Goal: Task Accomplishment & Management: Manage account settings

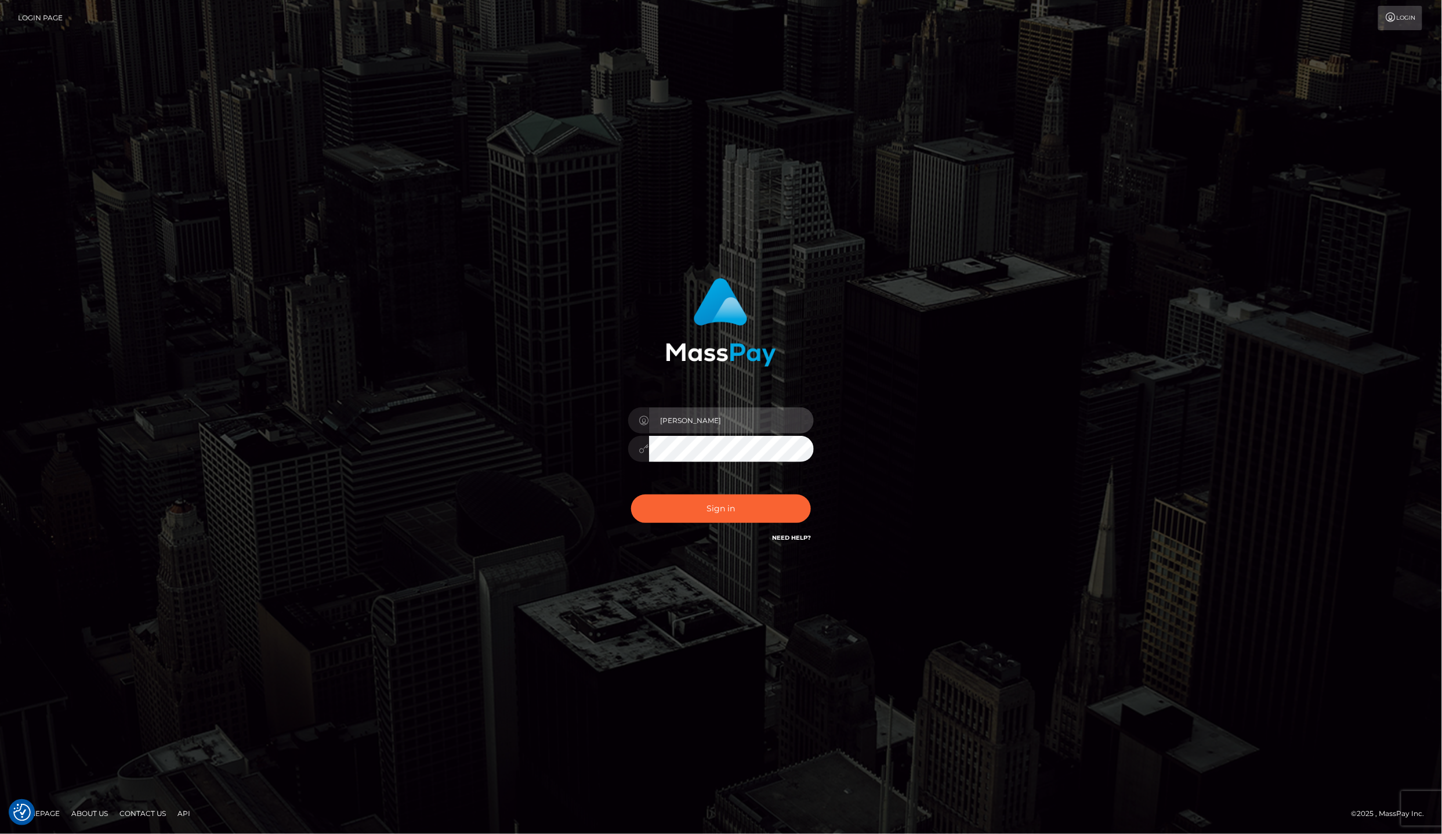
click at [704, 433] on input "Laila de Asis" at bounding box center [731, 420] width 165 height 26
type input "lailadeasis.scratch"
click at [704, 509] on button "Sign in" at bounding box center [721, 508] width 180 height 28
click at [731, 427] on input "[PERSON_NAME]" at bounding box center [731, 420] width 165 height 26
type input "lailadeasis.scratch"
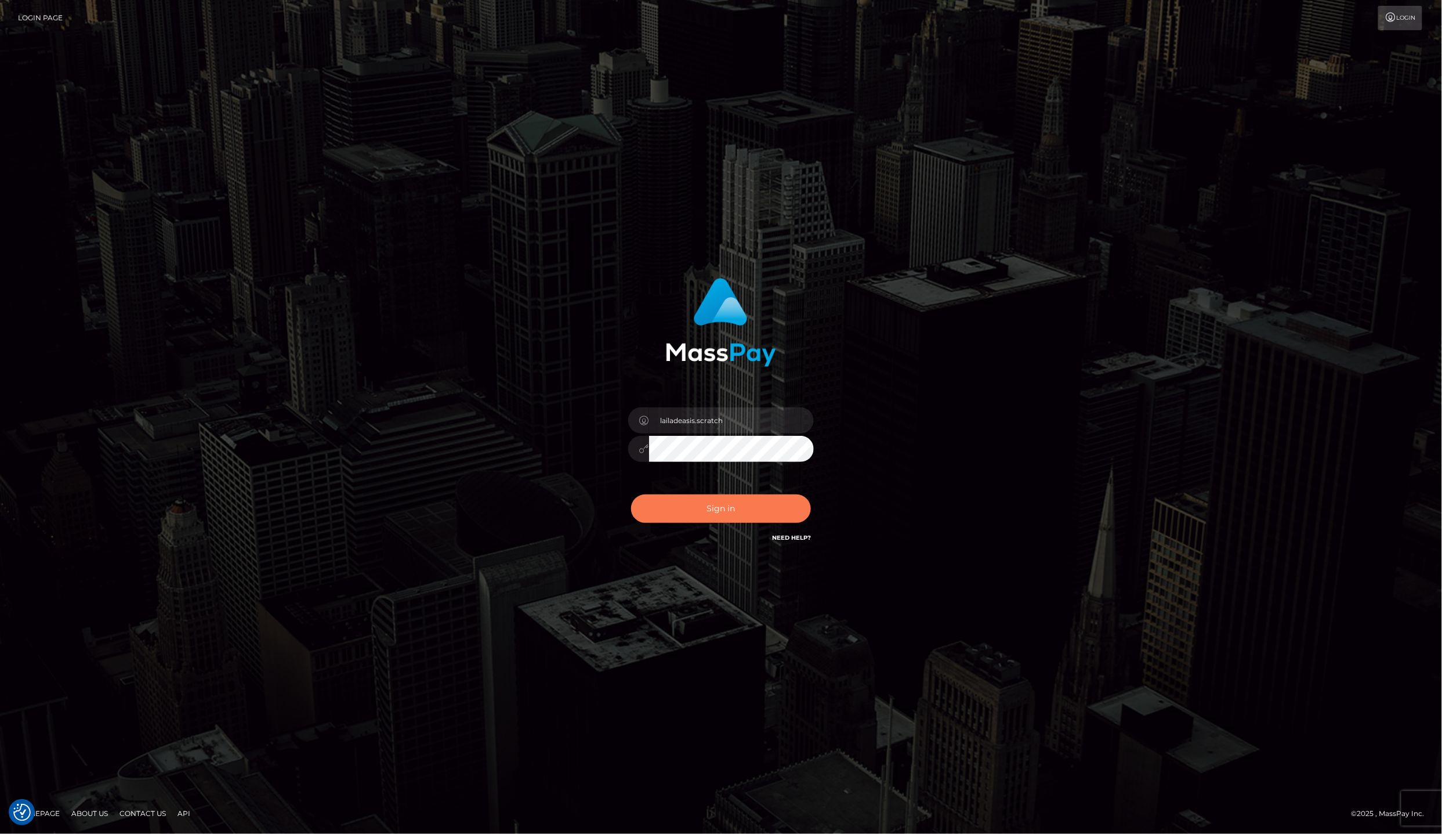
click at [734, 504] on button "Sign in" at bounding box center [721, 508] width 180 height 28
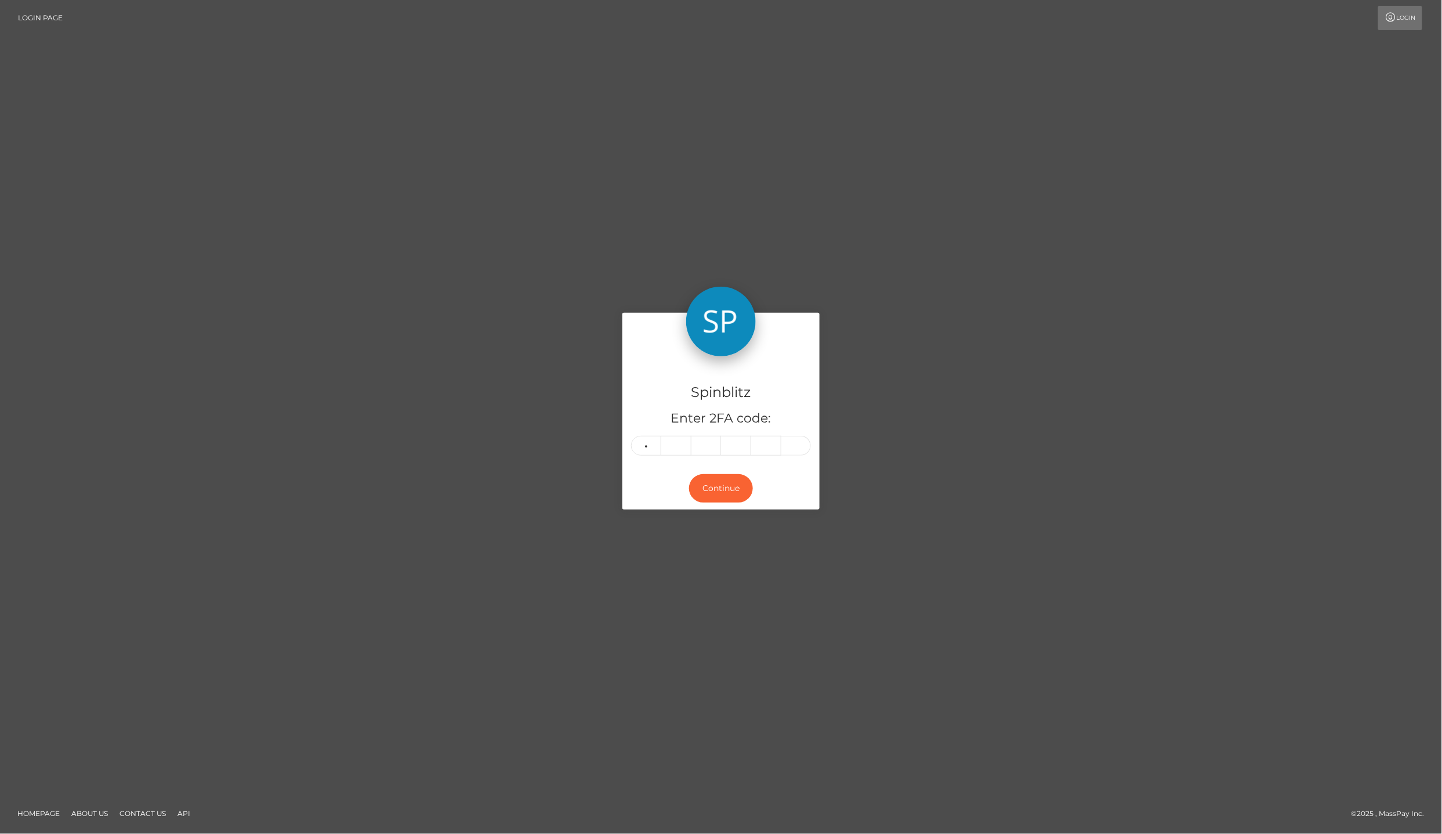
type input "9"
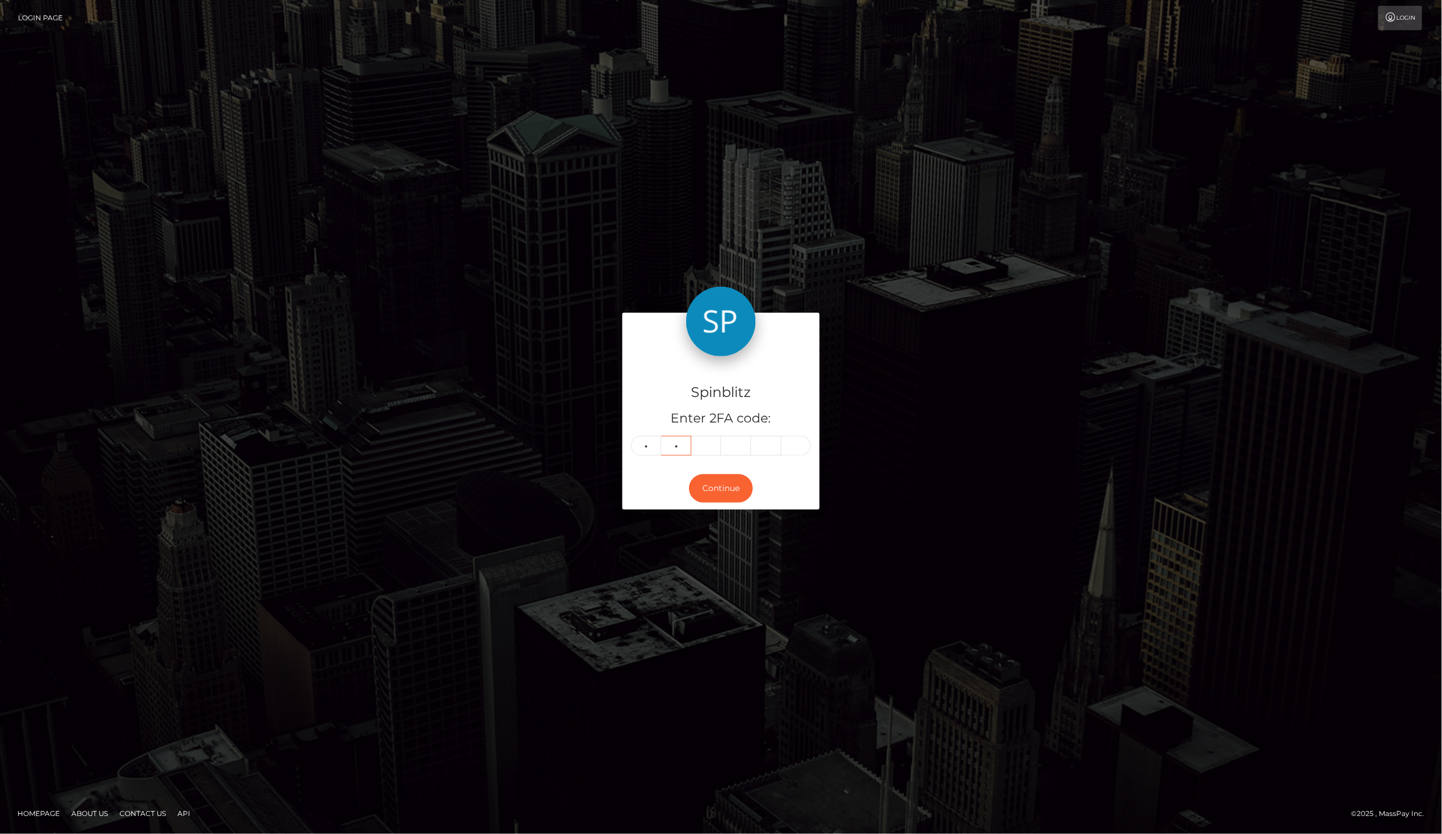
type input "2"
type input "7"
type input "3"
type input "9"
type input "8"
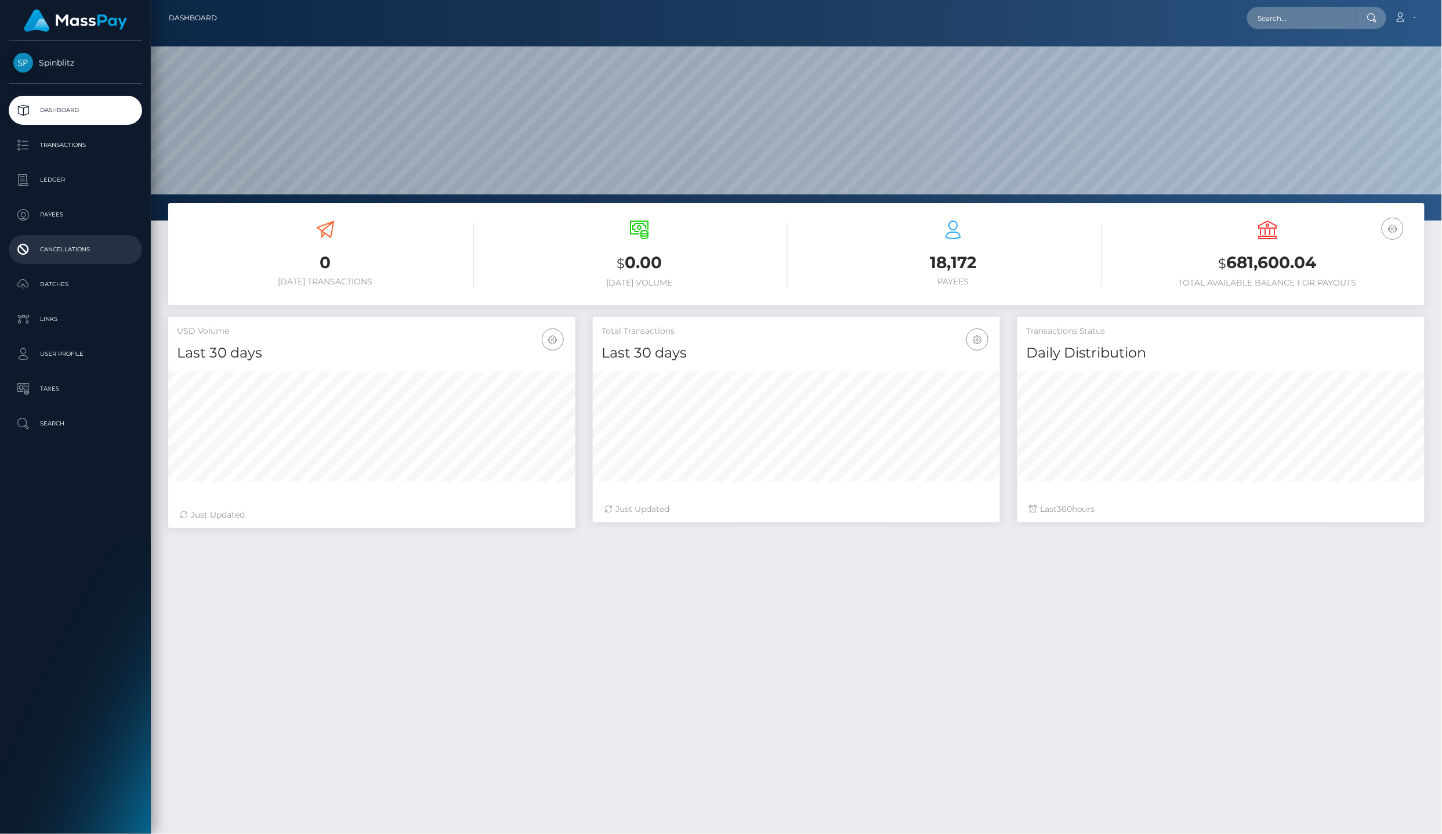
scroll to position [202, 407]
click at [44, 165] on link "Ledger" at bounding box center [75, 179] width 133 height 29
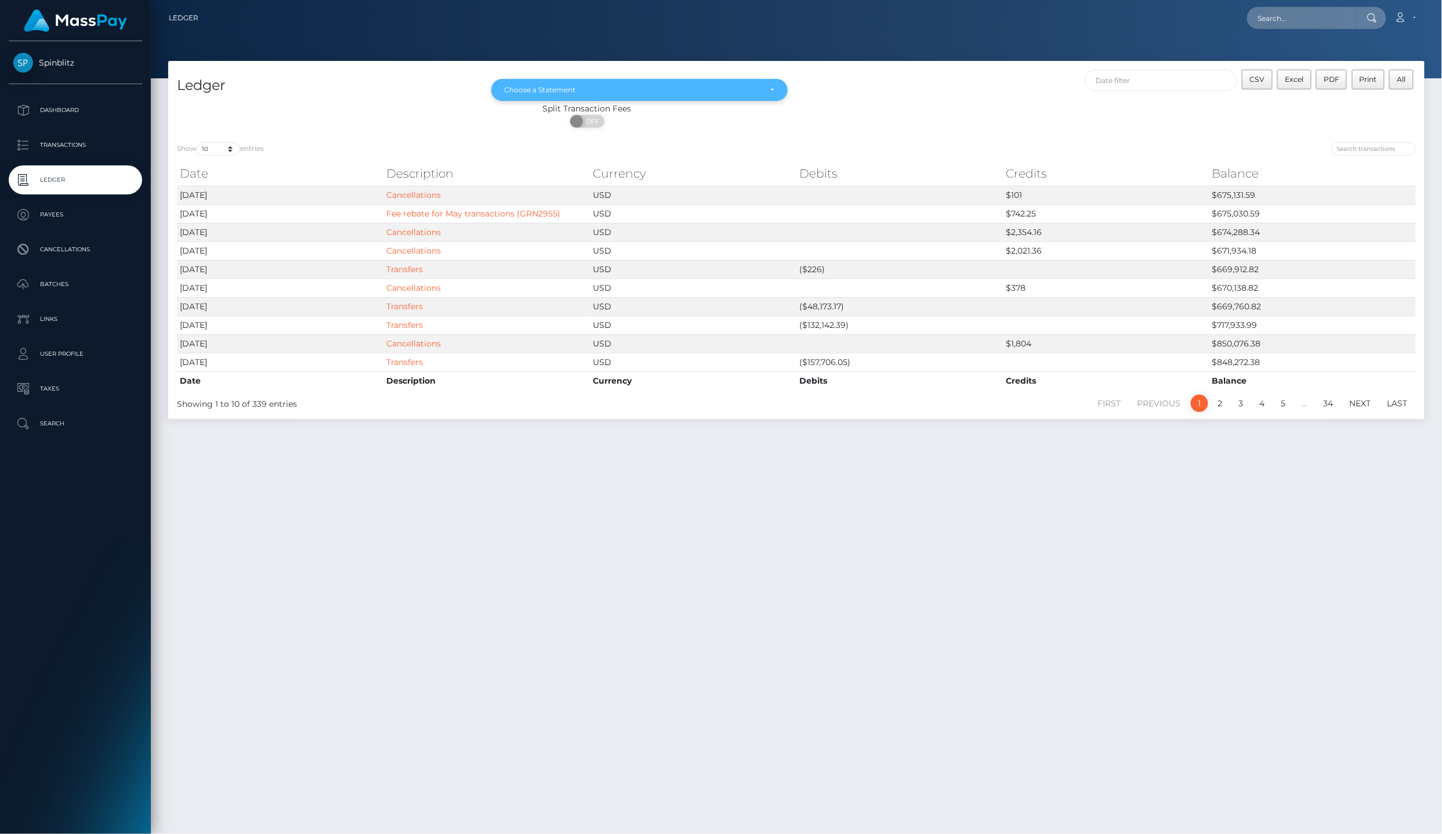
click at [564, 94] on div "Choose a Statement" at bounding box center [639, 90] width 297 height 22
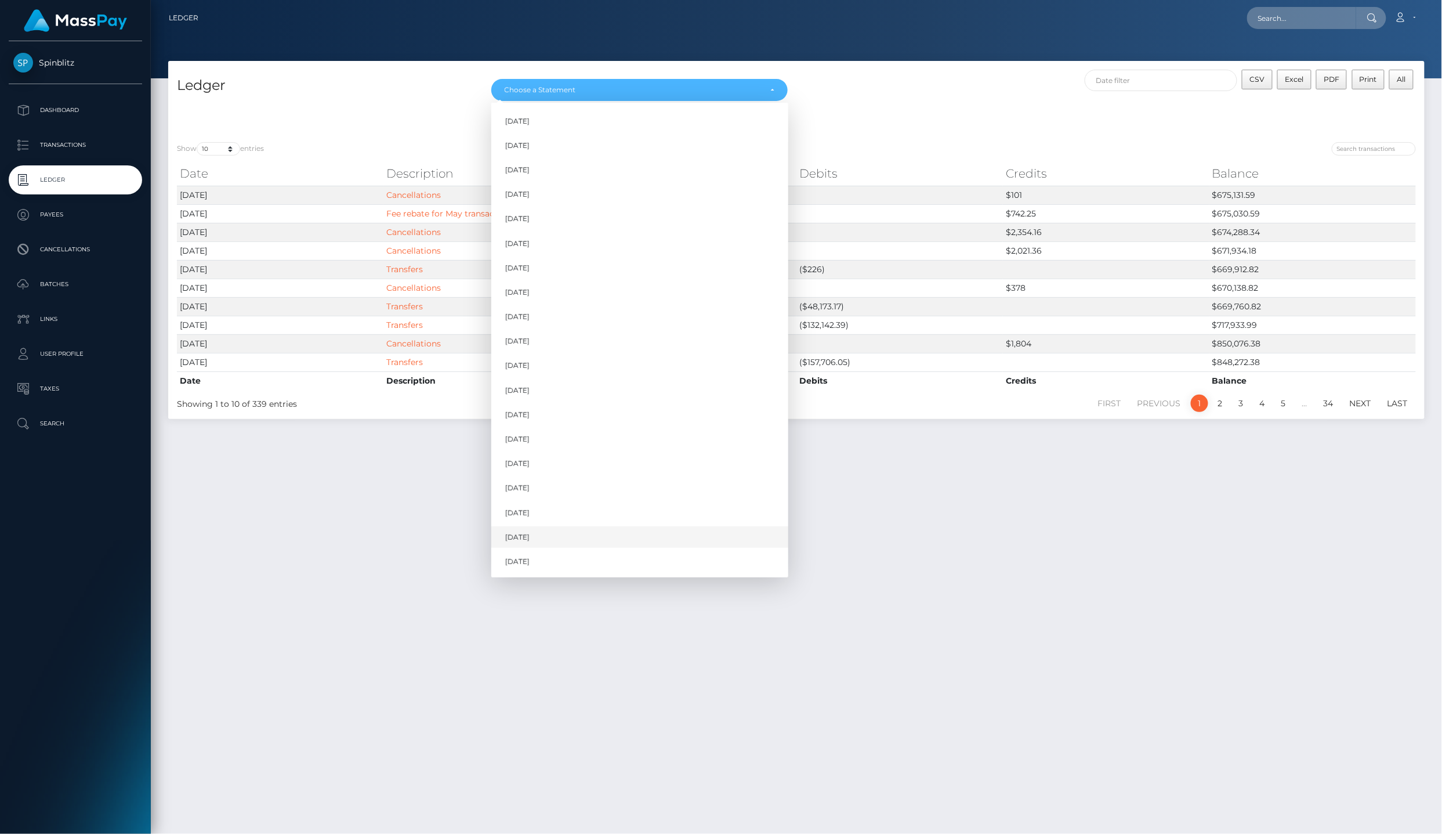
click at [562, 526] on link "Jul 2025" at bounding box center [639, 536] width 297 height 21
select select "Jul 2025"
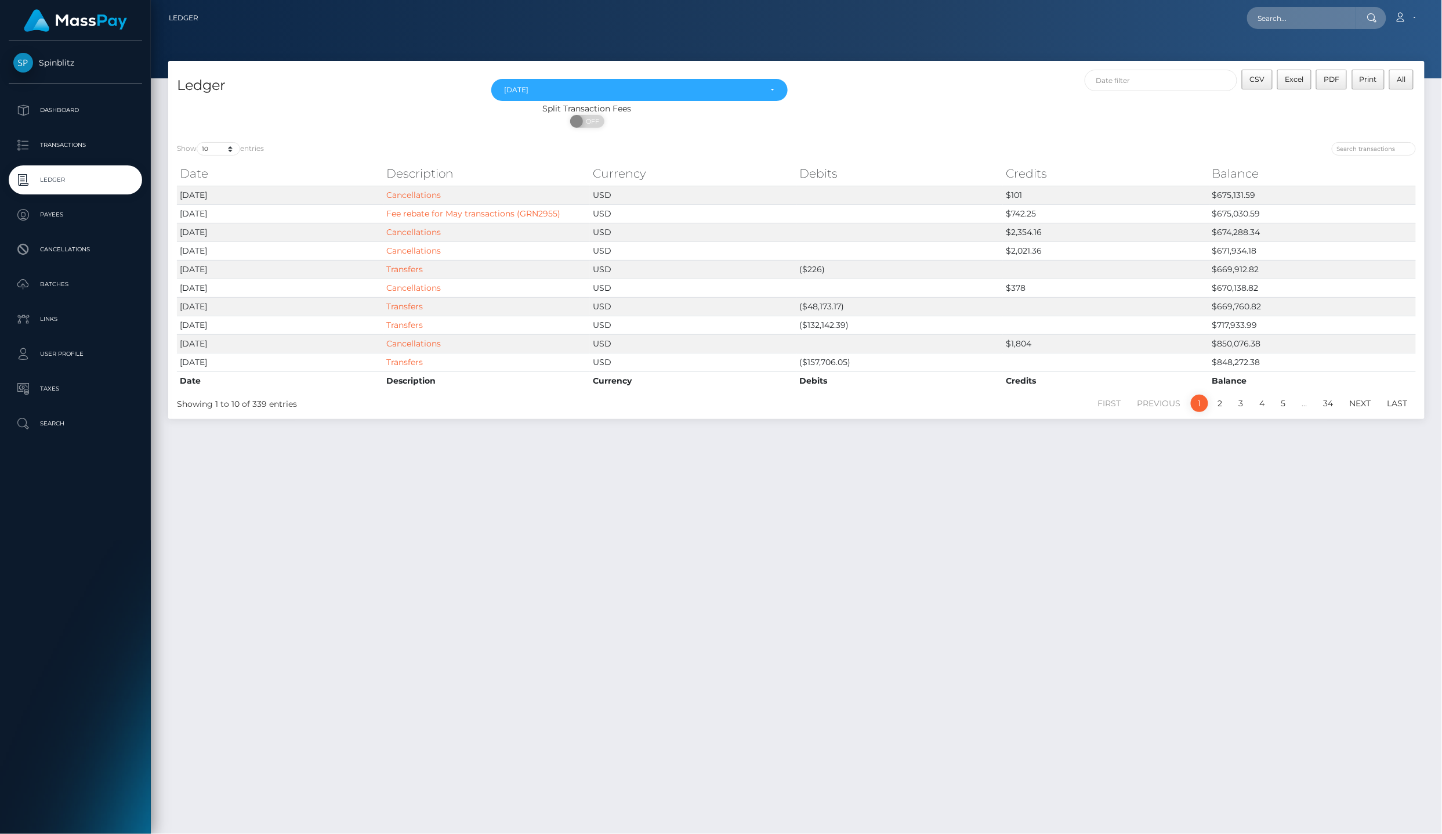
click at [1424, 12] on li "Account Edit Profile Logout" at bounding box center [1406, 18] width 36 height 24
click at [1420, 12] on link "Account" at bounding box center [1405, 18] width 34 height 24
click at [1403, 64] on link "Logout" at bounding box center [1378, 74] width 93 height 21
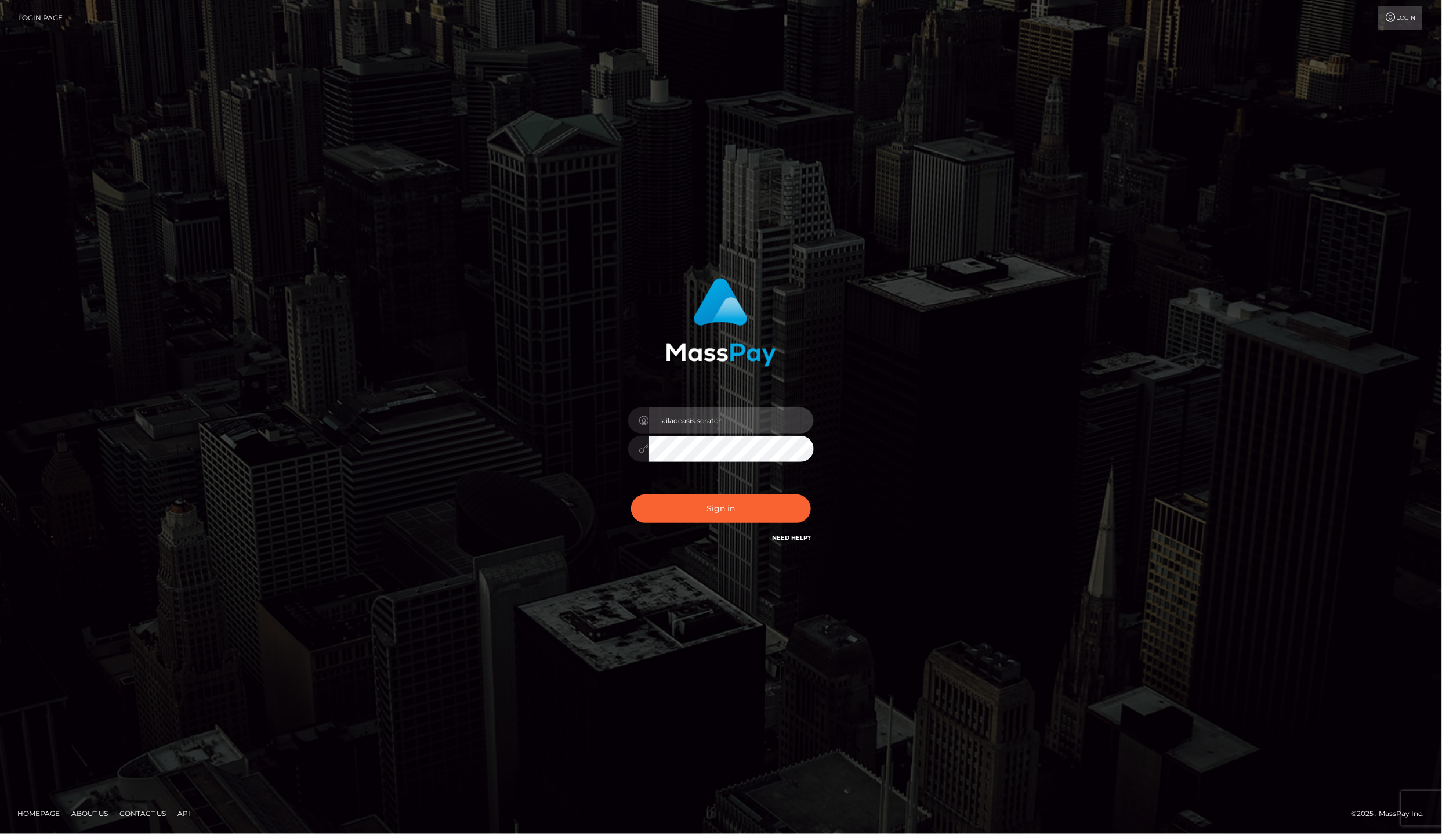
click at [753, 429] on input "lailadeasis.scratch" at bounding box center [731, 420] width 165 height 26
click at [744, 422] on input "Laila.SilverSocial" at bounding box center [731, 420] width 165 height 26
type input "lailadeasis.hello"
click at [741, 514] on button "Sign in" at bounding box center [721, 508] width 180 height 28
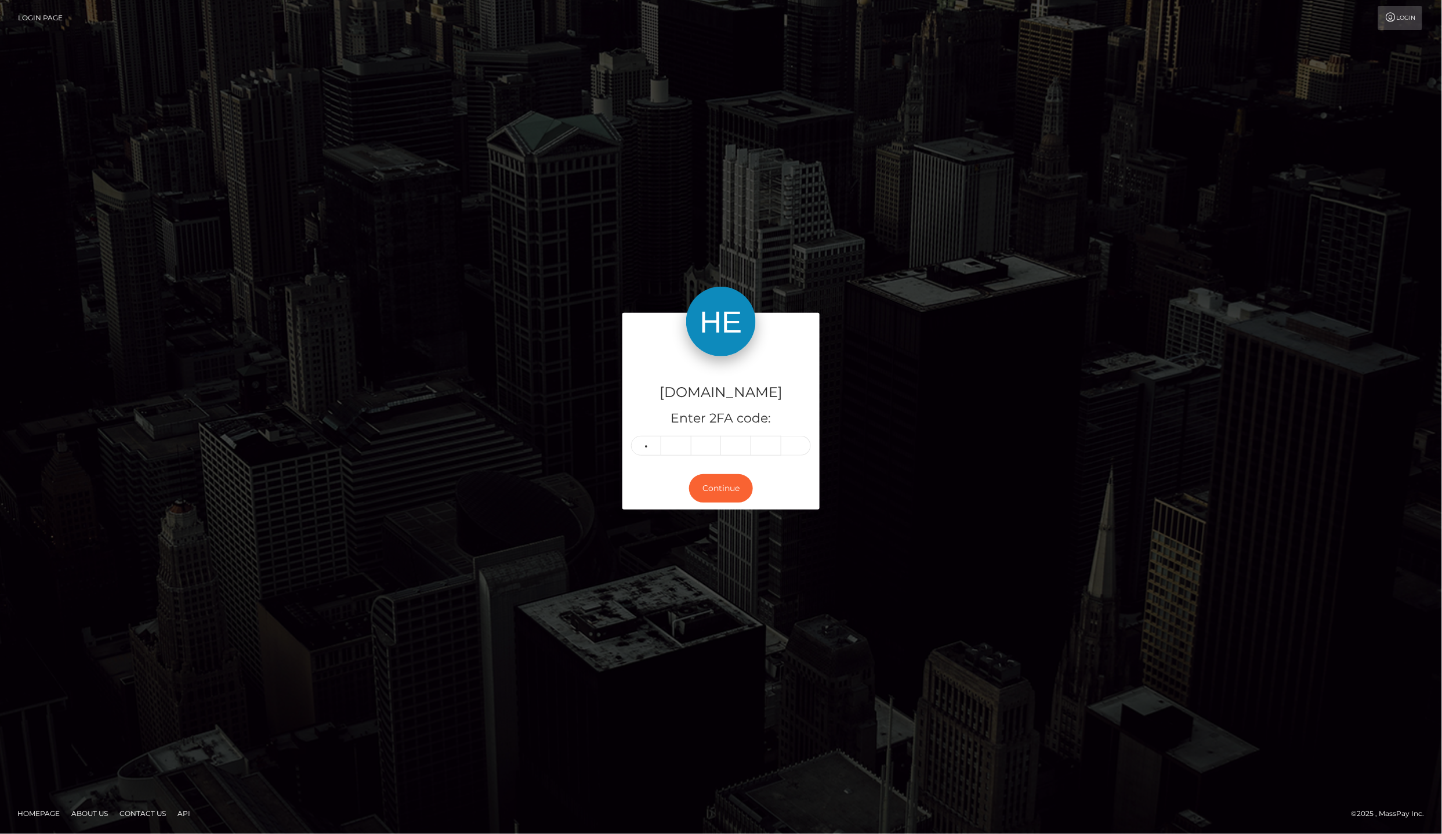
type input "3"
type input "9"
type input "1"
type input "0"
type input "4"
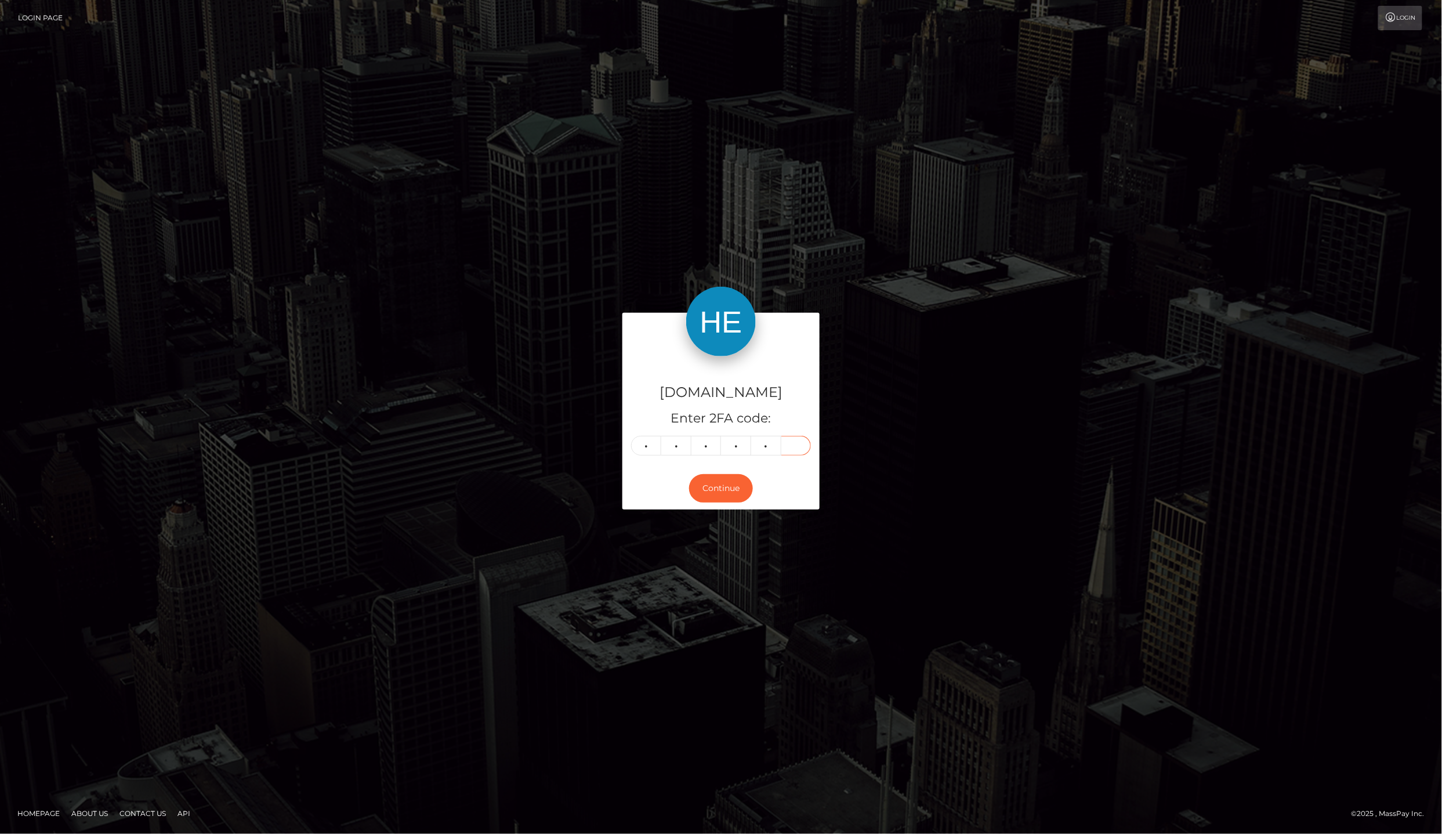
type input "8"
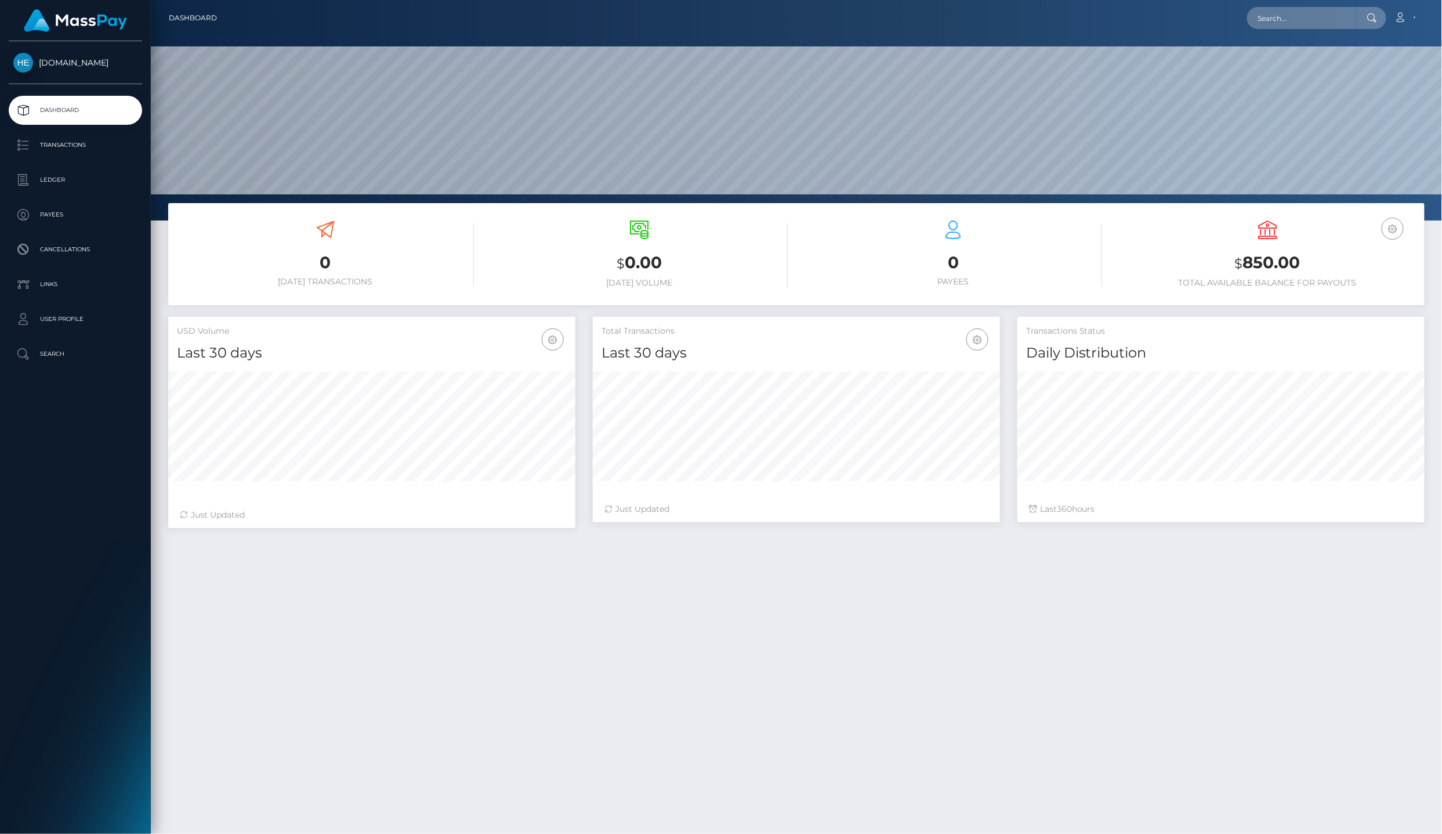
scroll to position [202, 407]
click at [1411, 22] on link "Account" at bounding box center [1405, 18] width 34 height 24
click at [1391, 64] on link "Logout" at bounding box center [1378, 74] width 93 height 21
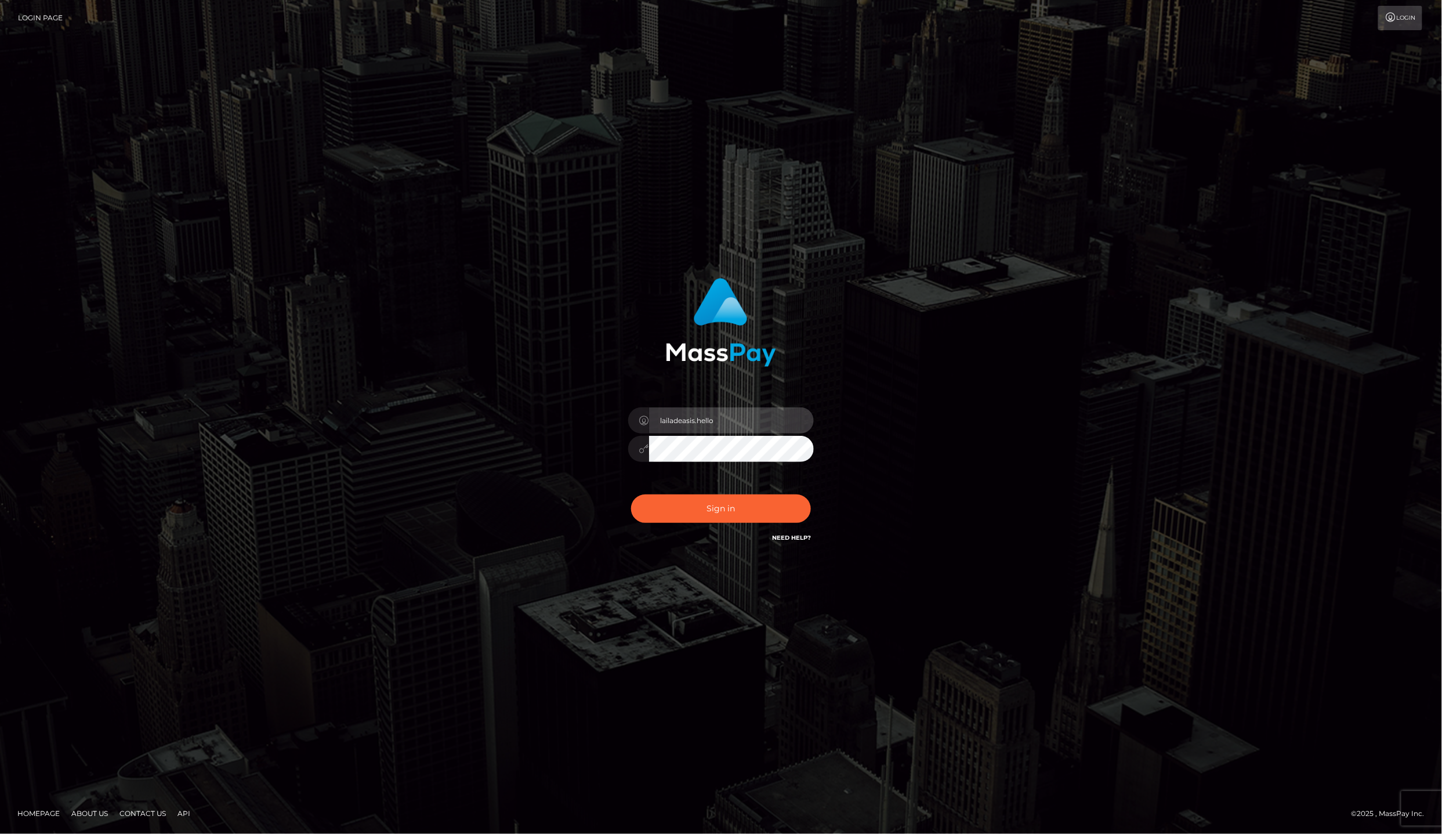
click at [725, 414] on input "lailadeasis.hello" at bounding box center [731, 420] width 165 height 26
type input "lailadeasis.vip"
click at [724, 507] on button "Sign in" at bounding box center [721, 508] width 180 height 28
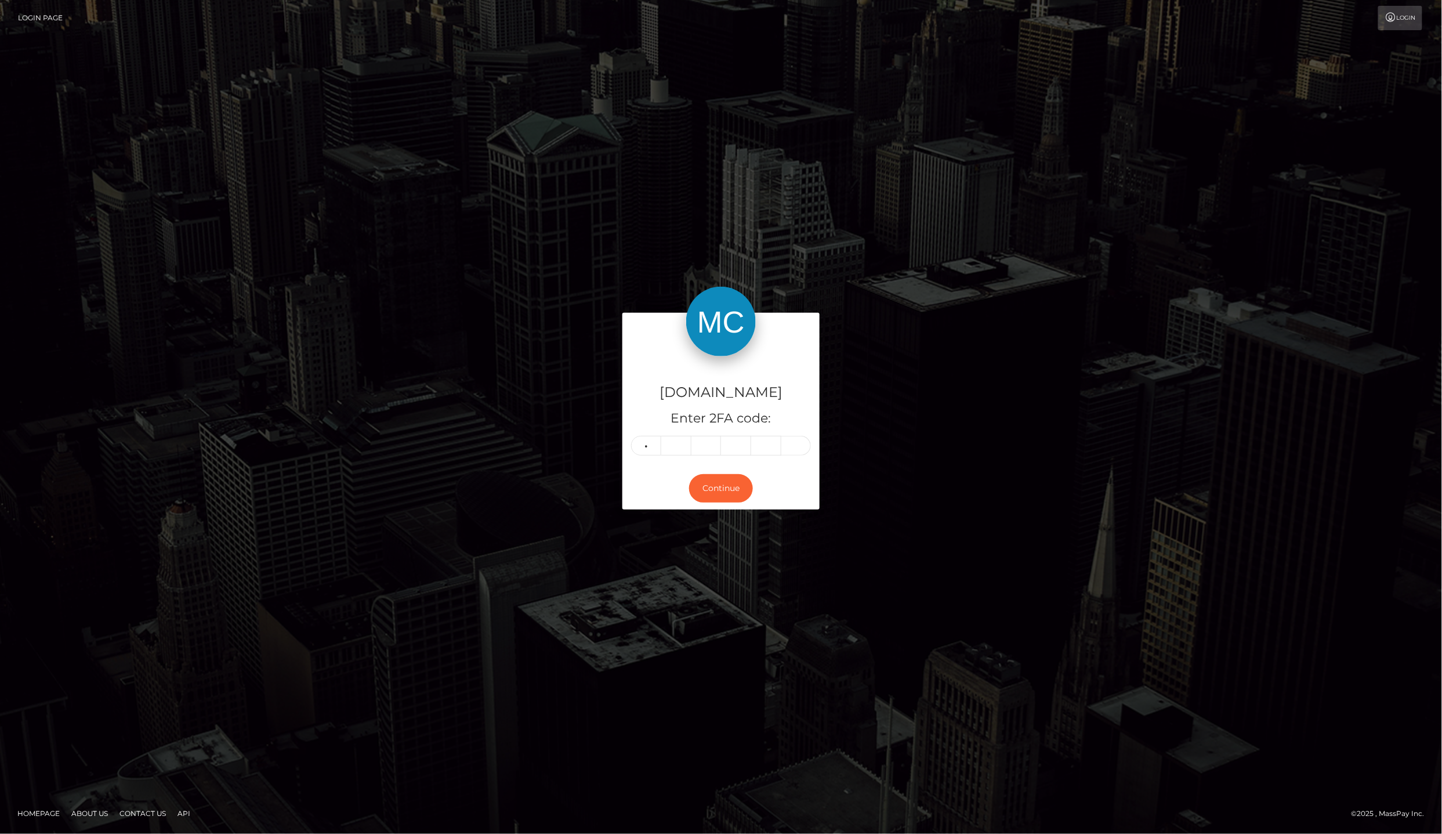
type input "7"
type input "4"
type input "0"
type input "1"
type input "0"
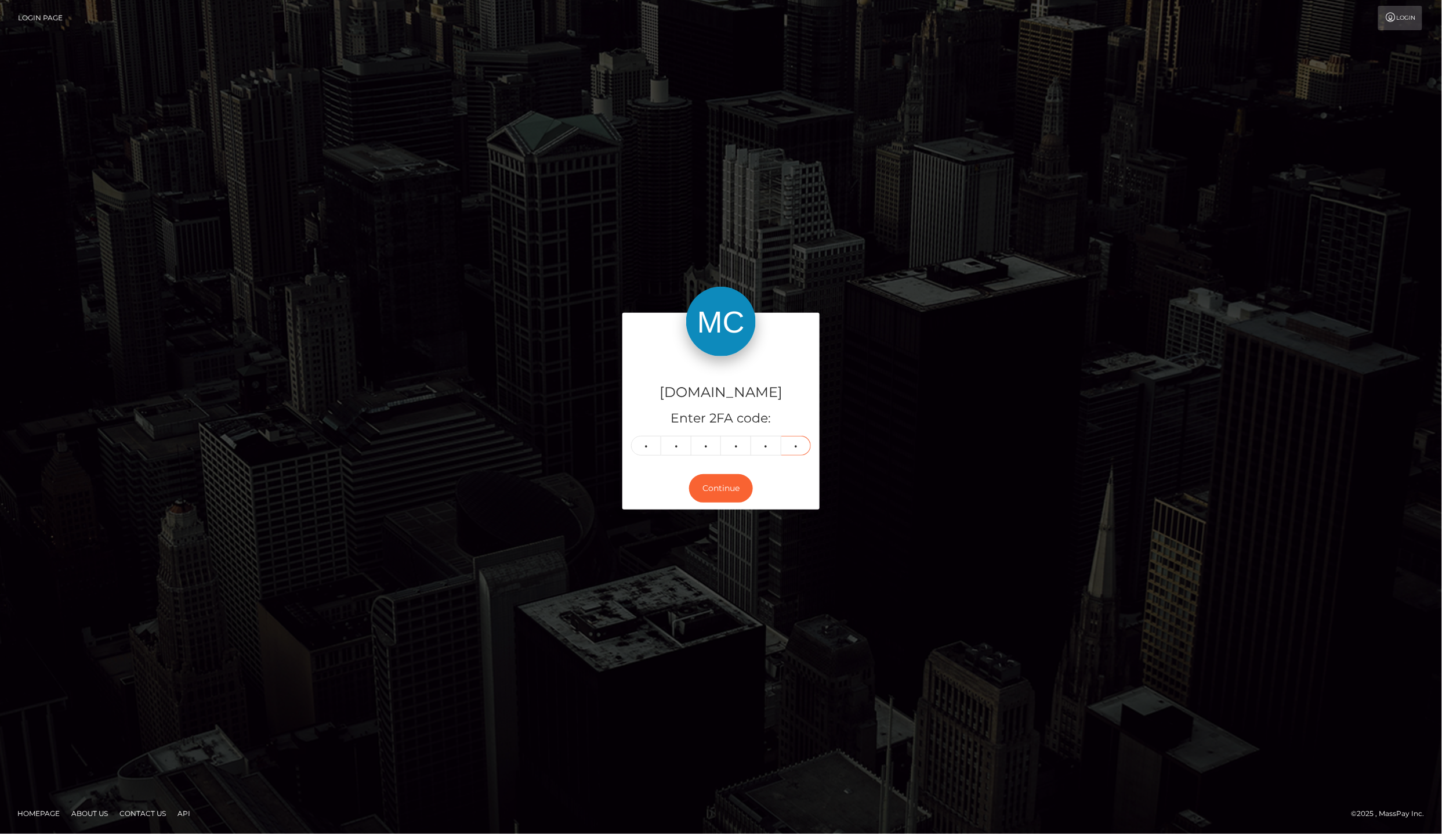
type input "1"
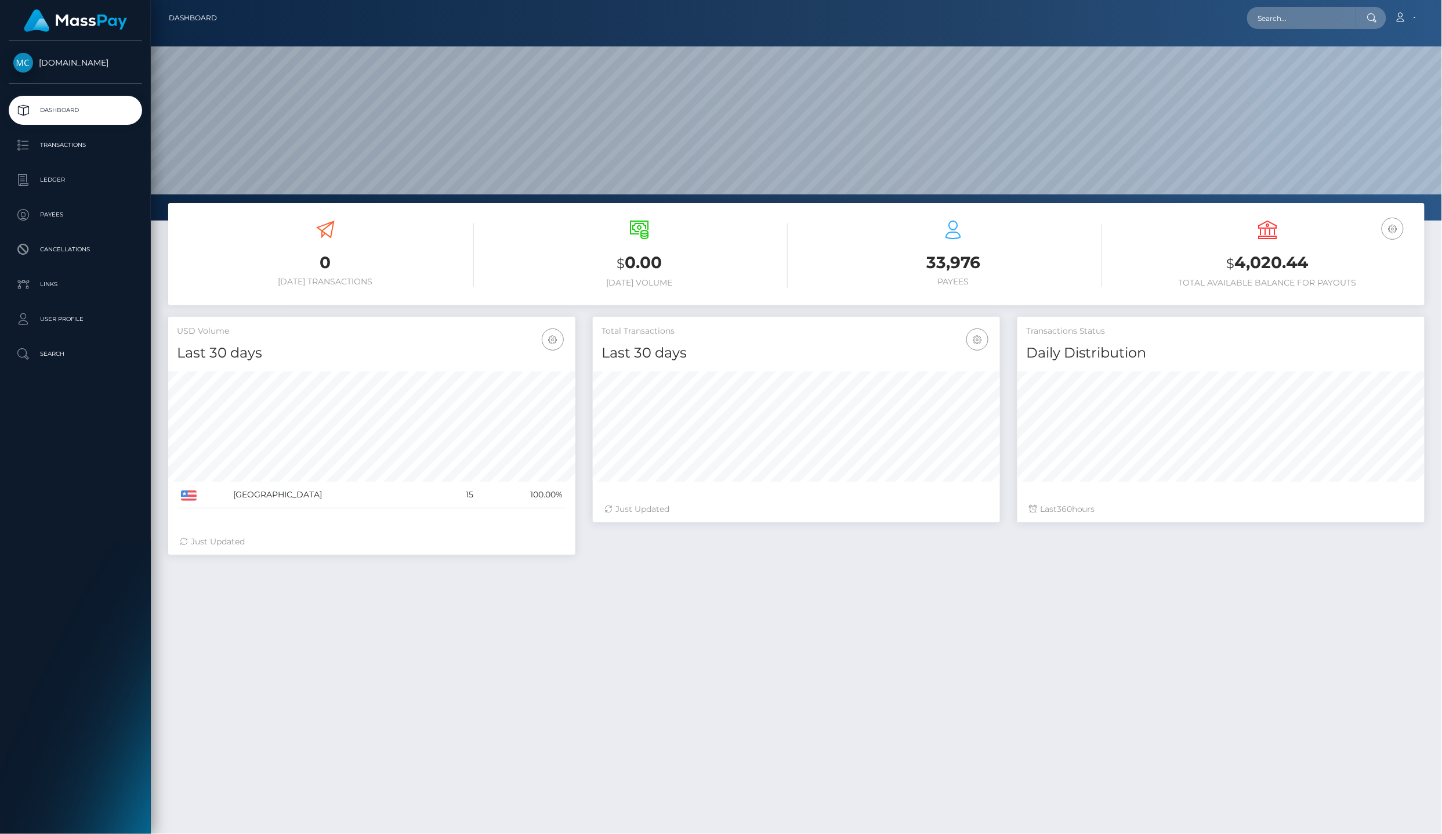
scroll to position [202, 407]
click at [105, 174] on p "Ledger" at bounding box center [75, 179] width 124 height 17
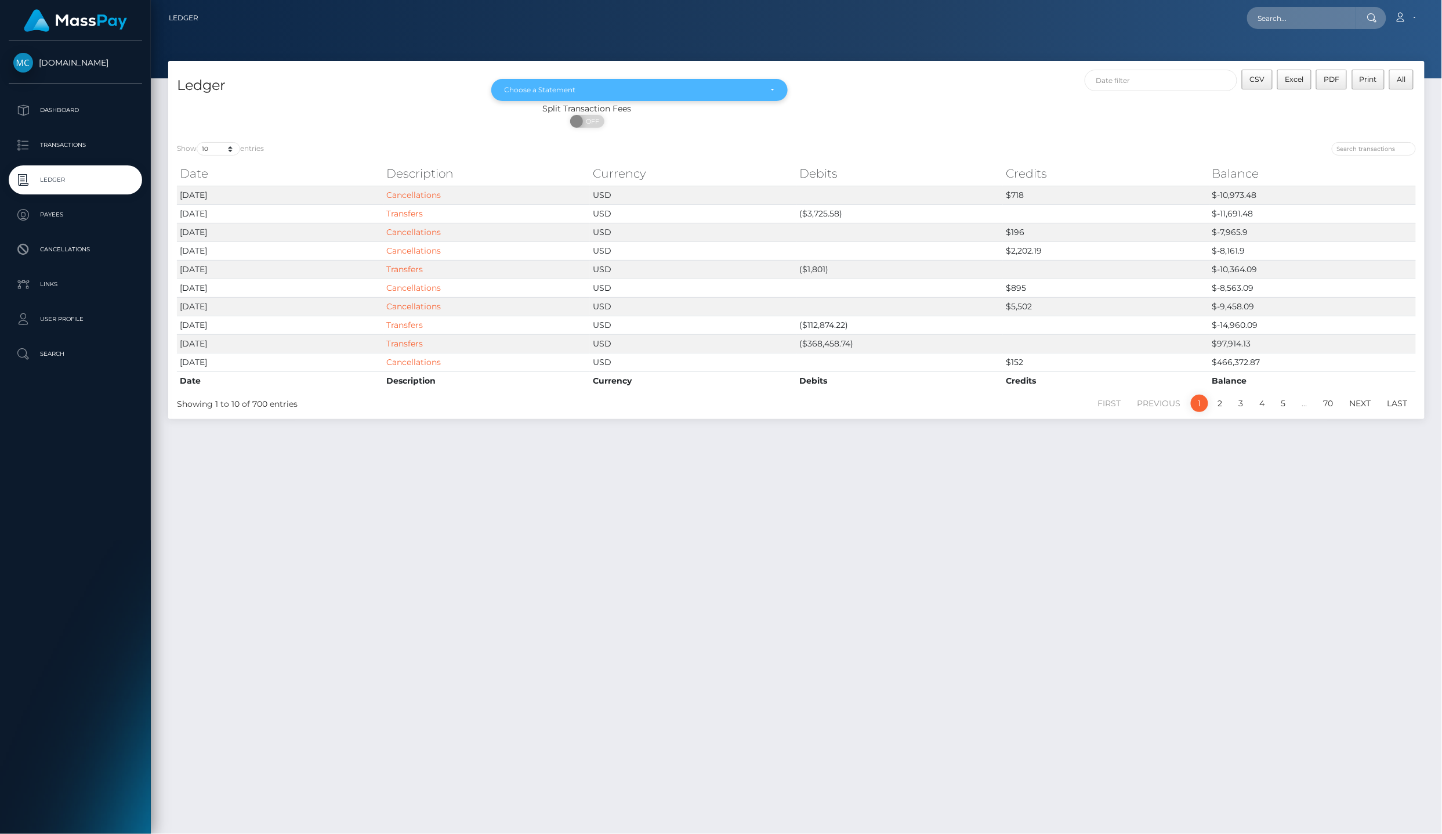
click at [693, 98] on div "Choose a Statement" at bounding box center [639, 90] width 297 height 22
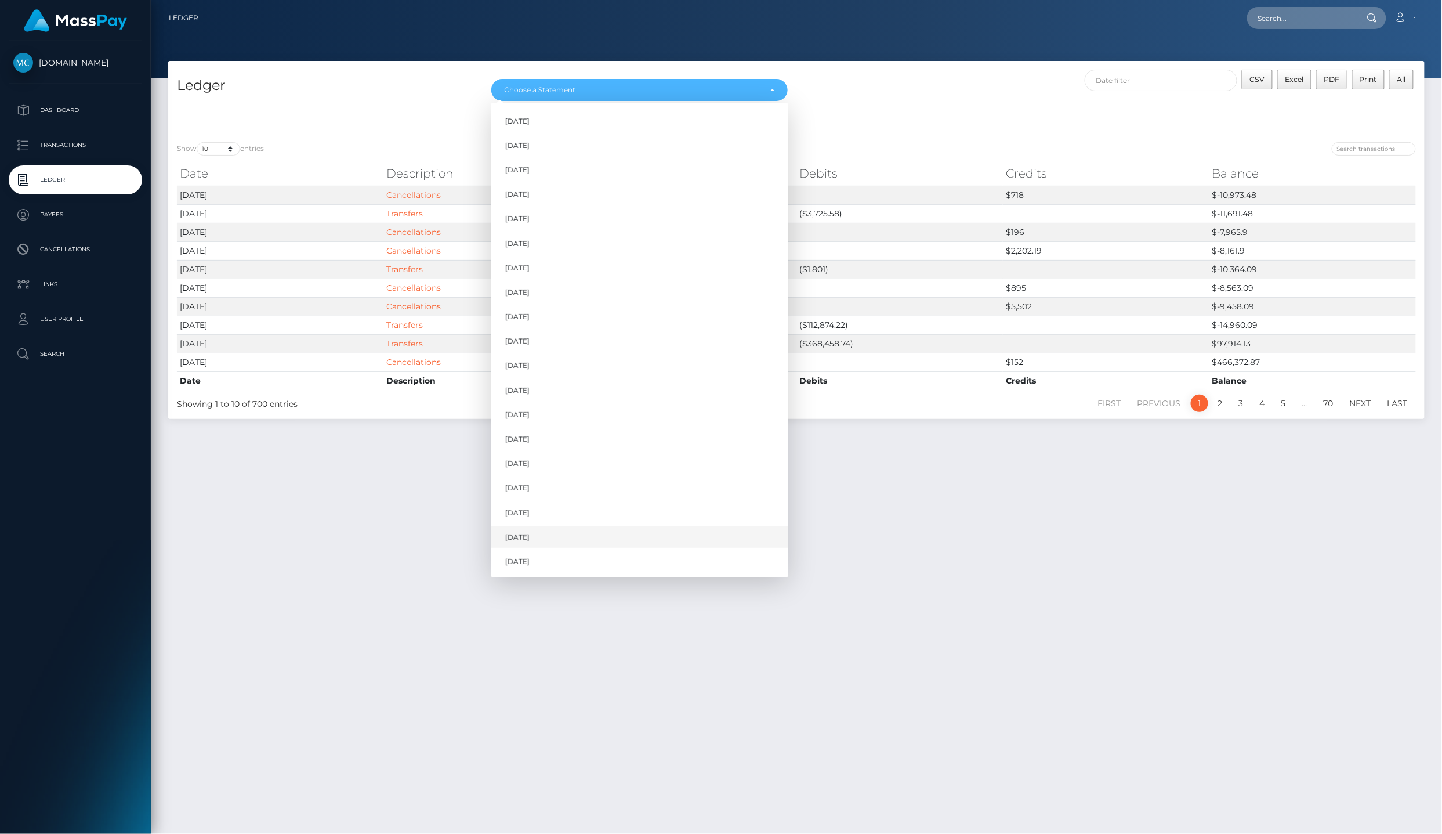
click at [646, 526] on link "[DATE]" at bounding box center [639, 536] width 297 height 21
select select "[DATE]"
